Goal: Task Accomplishment & Management: Complete application form

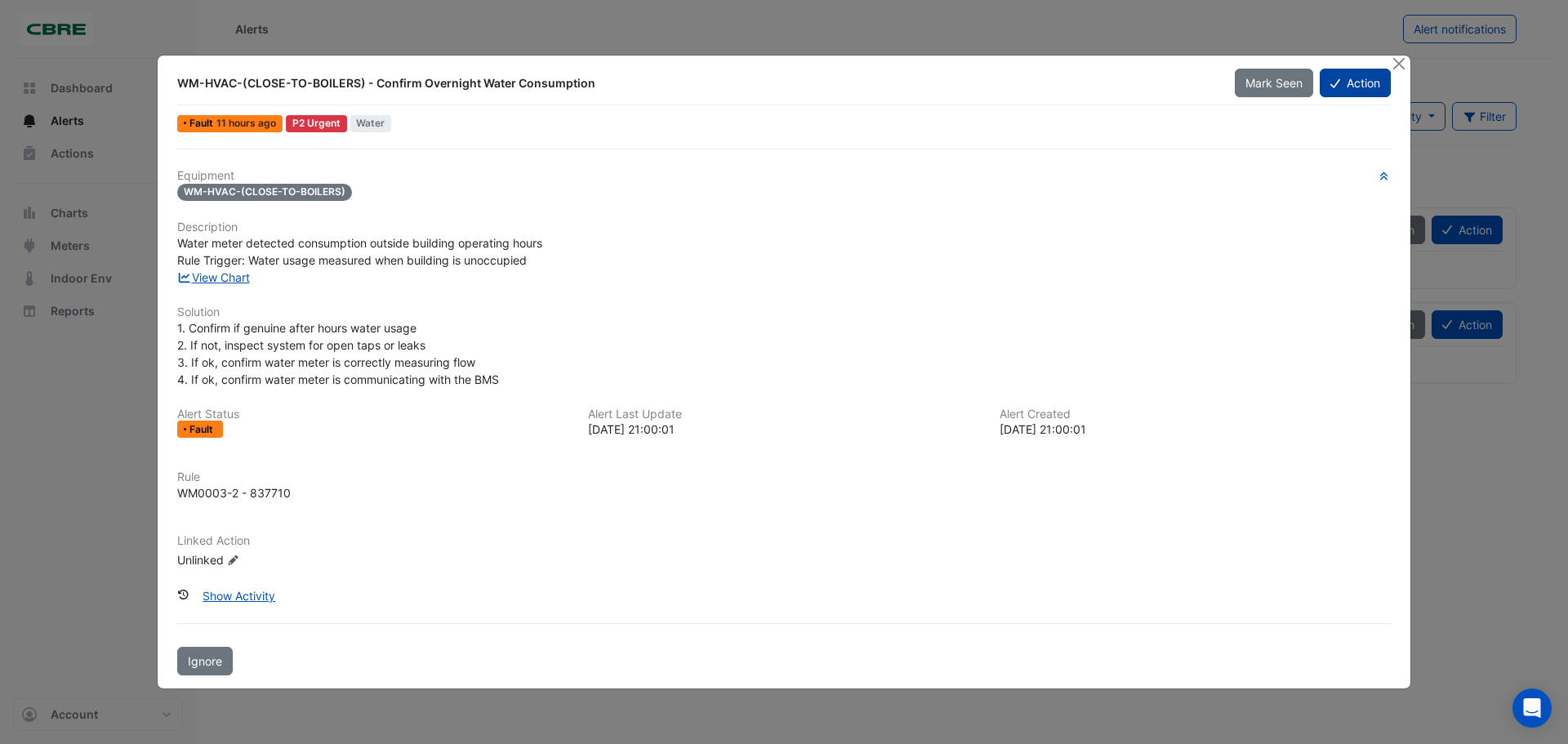
click at [1365, 93] on button "Action" at bounding box center [1355, 83] width 71 height 29
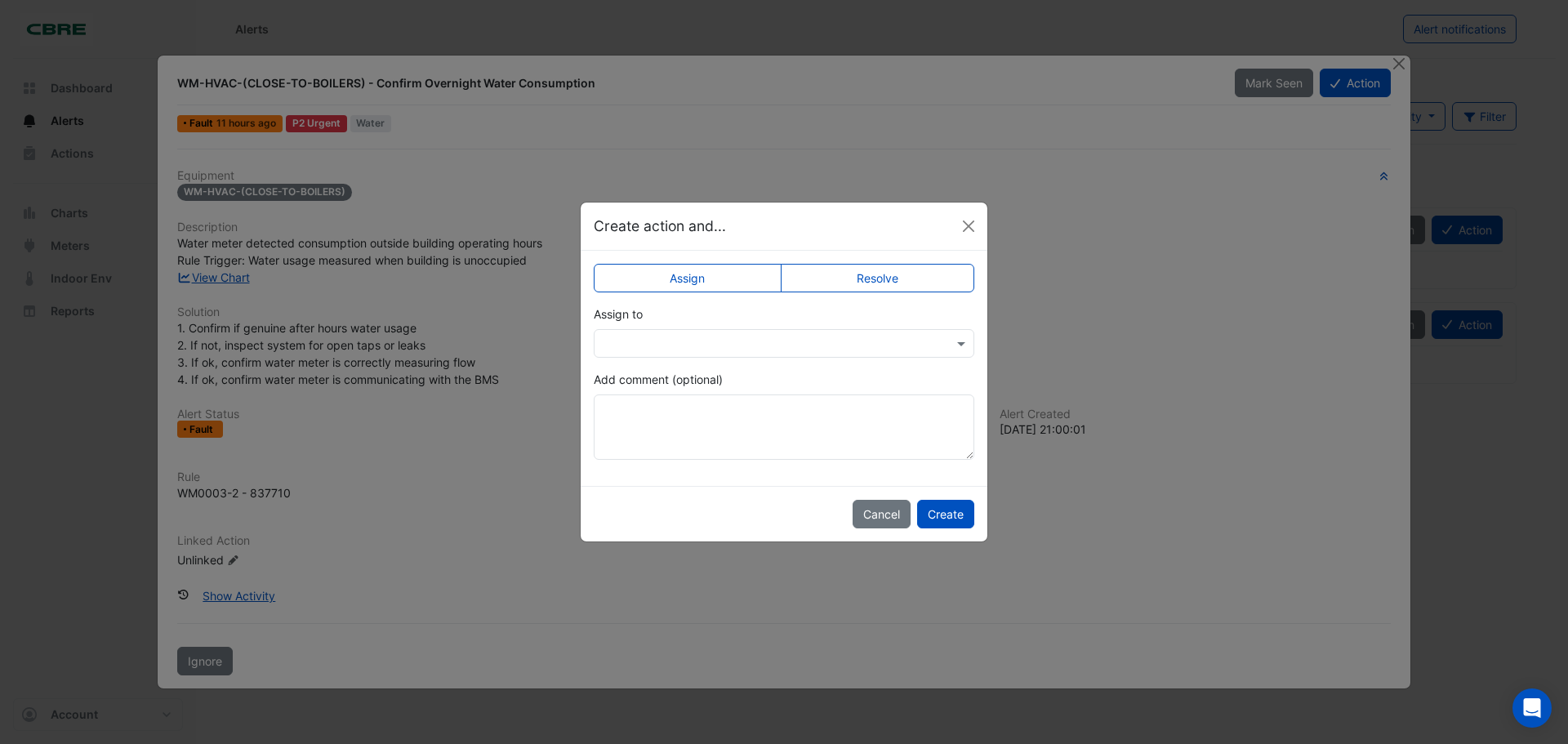
click at [655, 355] on div at bounding box center [784, 344] width 381 height 29
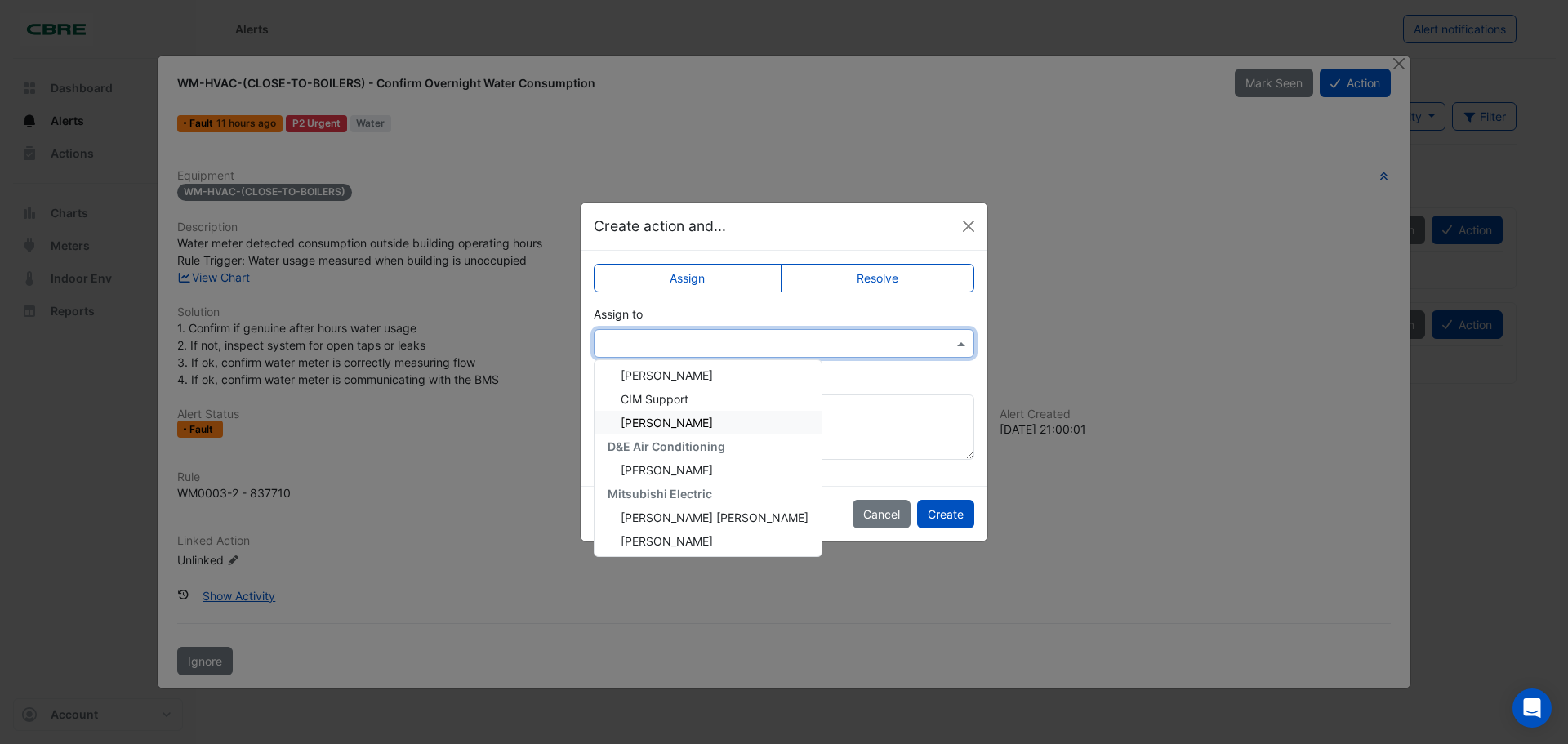
scroll to position [125, 0]
click at [662, 474] on span "[PERSON_NAME]" at bounding box center [667, 467] width 93 height 13
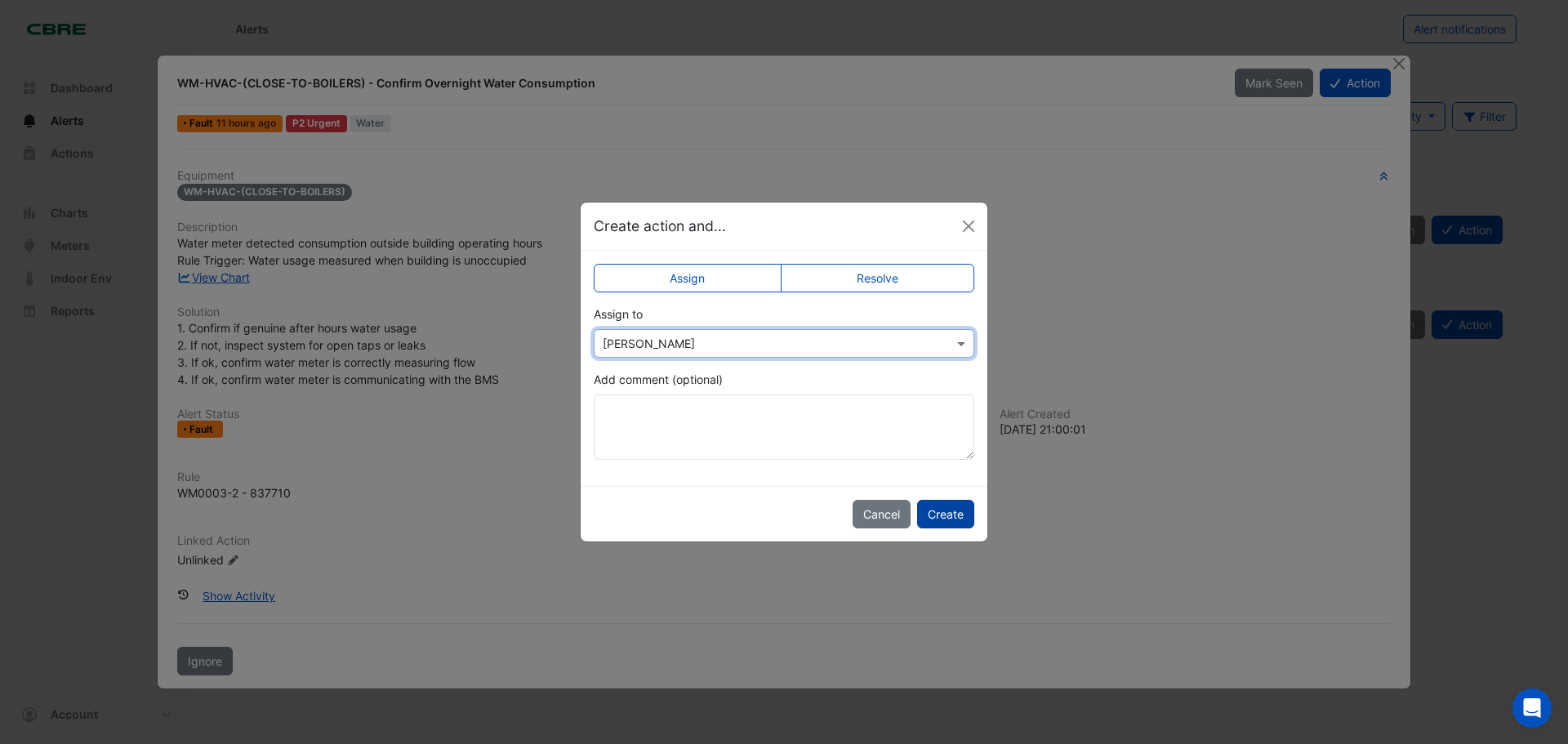
click at [968, 512] on button "Create" at bounding box center [946, 514] width 57 height 29
